Goal: Check status: Check status

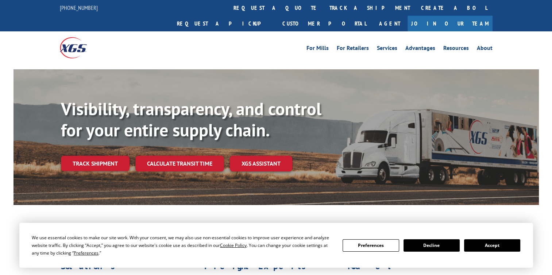
click at [324, 3] on link "track a shipment" at bounding box center [370, 8] width 92 height 16
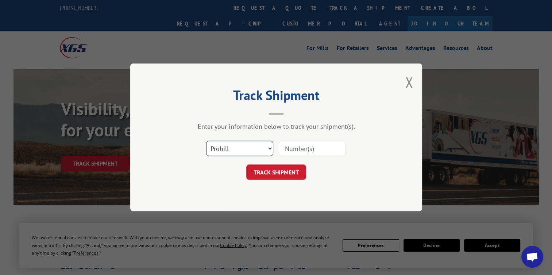
click at [268, 148] on select "Select category... Probill BOL PO" at bounding box center [239, 148] width 67 height 15
select select "bol"
click at [206, 141] on select "Select category... Probill BOL PO" at bounding box center [239, 148] width 67 height 15
click at [286, 148] on input at bounding box center [312, 148] width 67 height 15
paste input "500212"
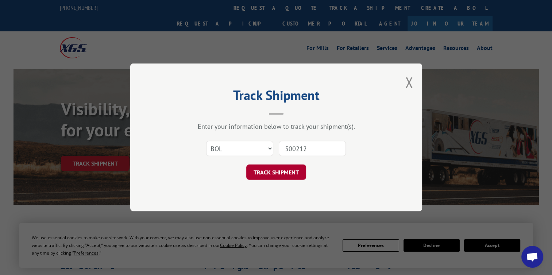
type input "500212"
click at [281, 176] on button "TRACK SHIPMENT" at bounding box center [276, 172] width 60 height 15
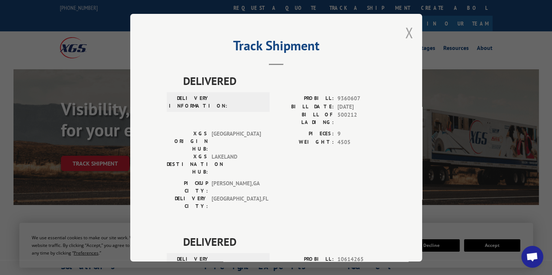
click at [407, 30] on button "Close modal" at bounding box center [409, 32] width 8 height 19
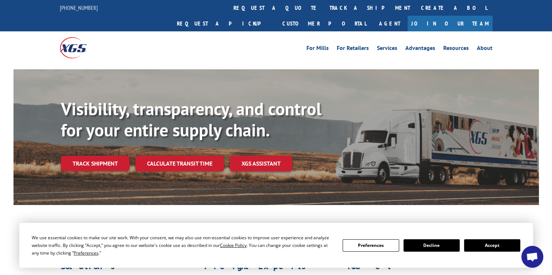
click at [324, 5] on link "track a shipment" at bounding box center [370, 8] width 92 height 16
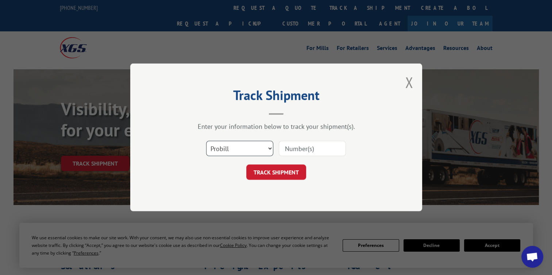
click at [269, 150] on select "Select category... Probill BOL PO" at bounding box center [239, 148] width 67 height 15
select select "bol"
click at [206, 141] on select "Select category... Probill BOL PO" at bounding box center [239, 148] width 67 height 15
click at [289, 150] on input at bounding box center [312, 148] width 67 height 15
click at [285, 148] on input "500212" at bounding box center [312, 148] width 67 height 15
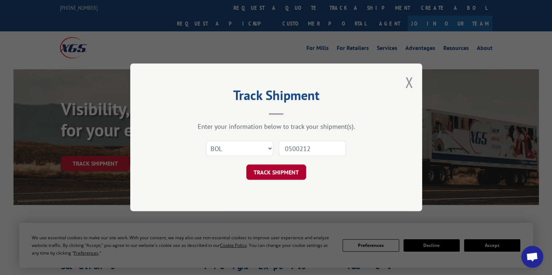
type input "0500212"
click at [269, 171] on button "TRACK SHIPMENT" at bounding box center [276, 172] width 60 height 15
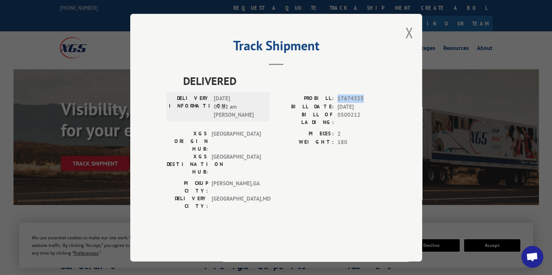
drag, startPoint x: 361, startPoint y: 117, endPoint x: 337, endPoint y: 119, distance: 24.5
click at [337, 103] on span "17674325" at bounding box center [361, 98] width 48 height 8
drag, startPoint x: 337, startPoint y: 119, endPoint x: 342, endPoint y: 119, distance: 5.1
copy span "17674325"
click at [408, 42] on button "Close modal" at bounding box center [409, 32] width 8 height 19
